Goal: Information Seeking & Learning: Learn about a topic

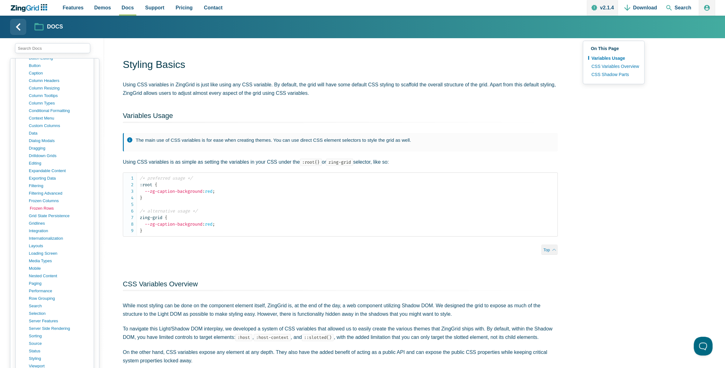
scroll to position [280, 0]
click at [35, 274] on link "paging" at bounding box center [60, 278] width 60 height 8
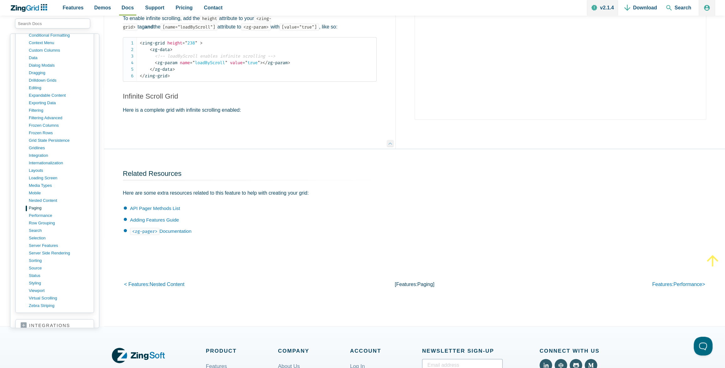
scroll to position [342, 0]
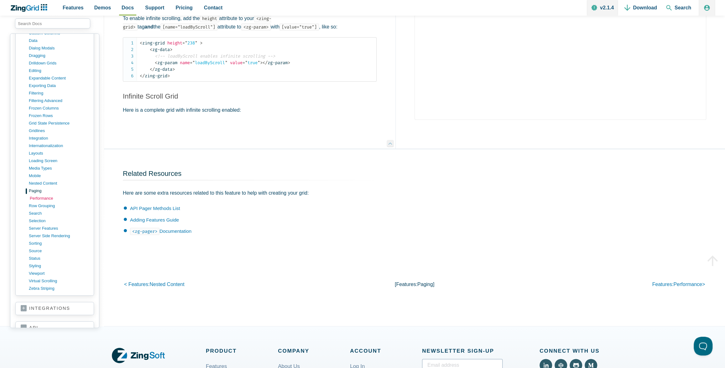
click at [39, 195] on link "performance" at bounding box center [60, 199] width 60 height 8
